Goal: Transaction & Acquisition: Purchase product/service

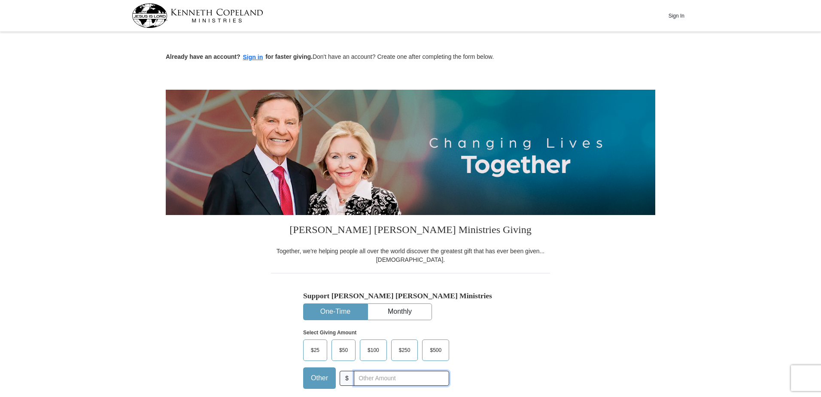
click at [370, 371] on input "text" at bounding box center [401, 378] width 95 height 15
type input "10.00"
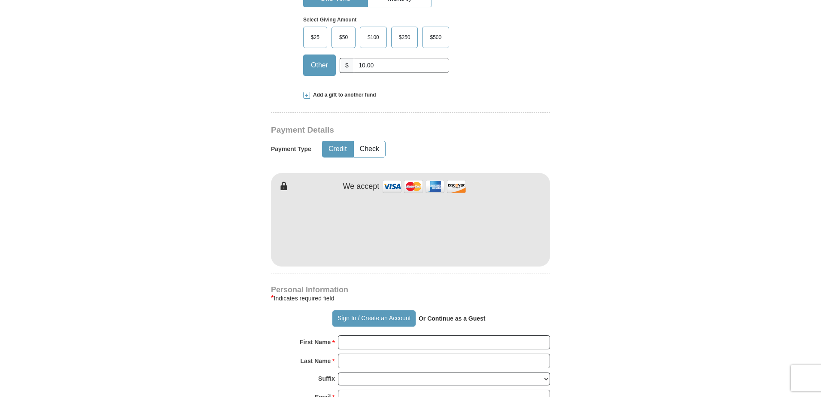
scroll to position [316, 0]
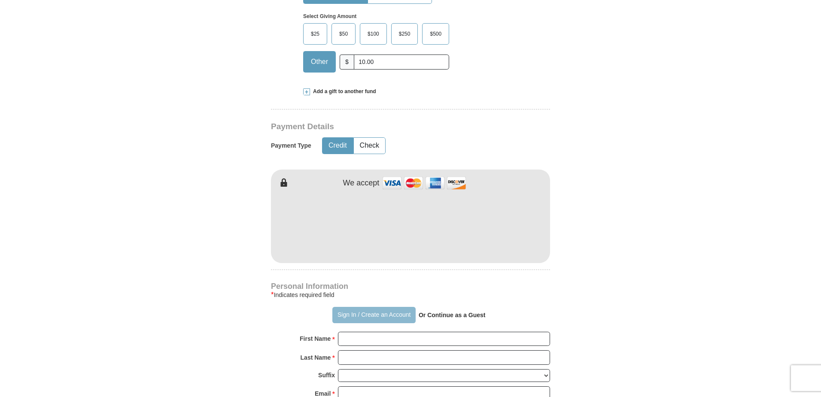
click at [354, 312] on button "Sign In / Create an Account" at bounding box center [373, 315] width 83 height 16
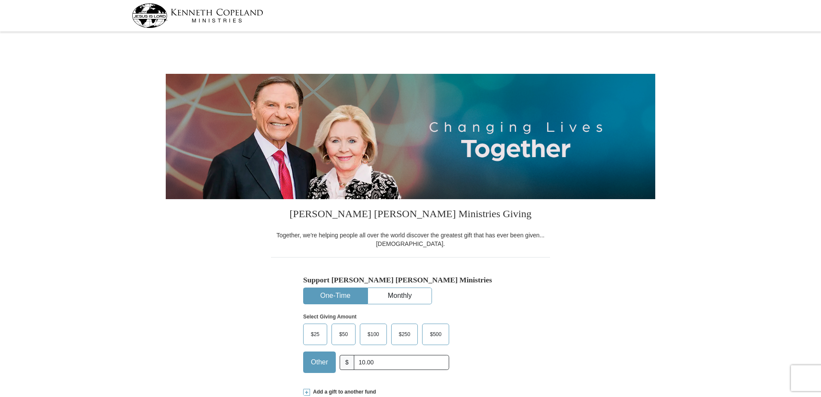
select select "TN"
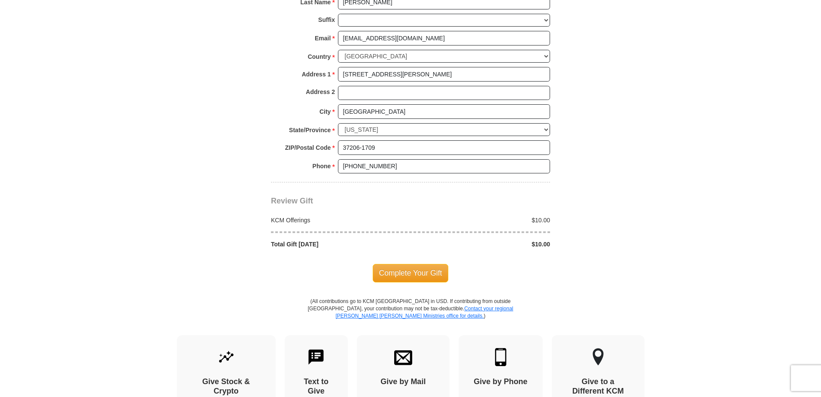
scroll to position [650, 0]
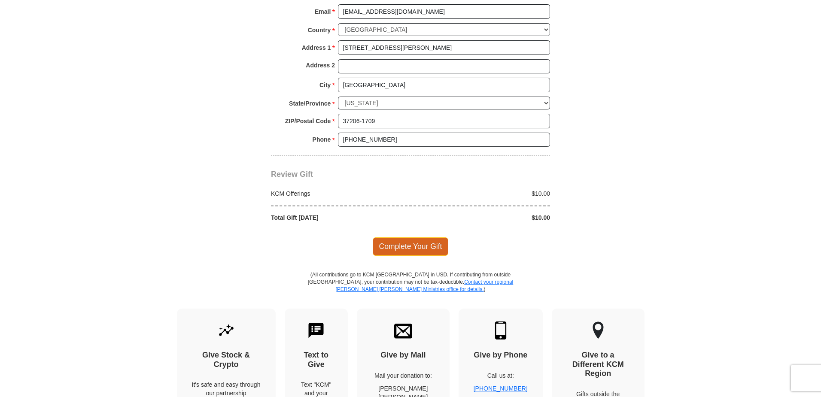
click at [403, 244] on span "Complete Your Gift" at bounding box center [411, 246] width 76 height 18
